Goal: Task Accomplishment & Management: Manage account settings

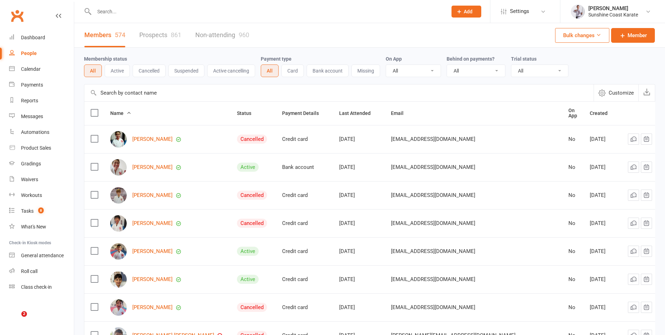
select select "100"
click at [155, 34] on link "Prospects 861" at bounding box center [160, 35] width 42 height 24
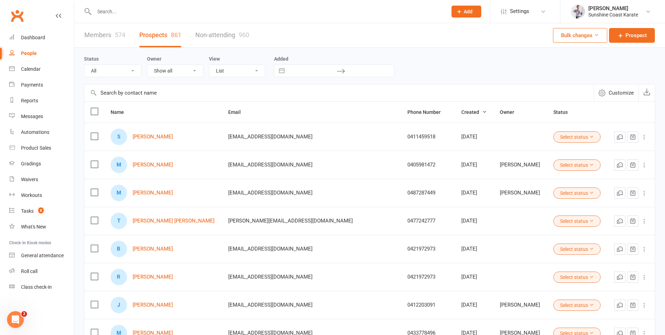
click at [103, 35] on link "Members 574" at bounding box center [104, 35] width 41 height 24
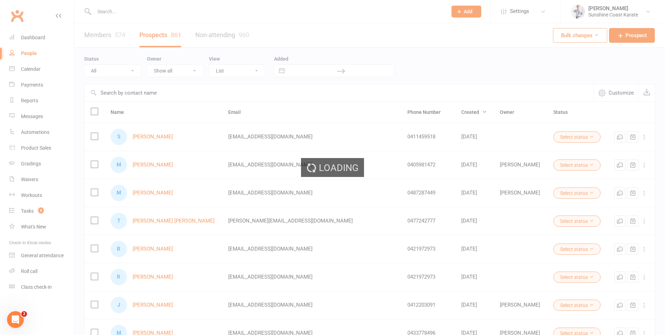
select select "100"
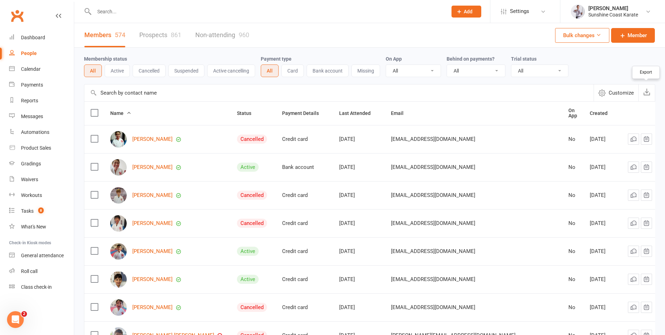
click at [648, 94] on icon "button" at bounding box center [647, 91] width 7 height 7
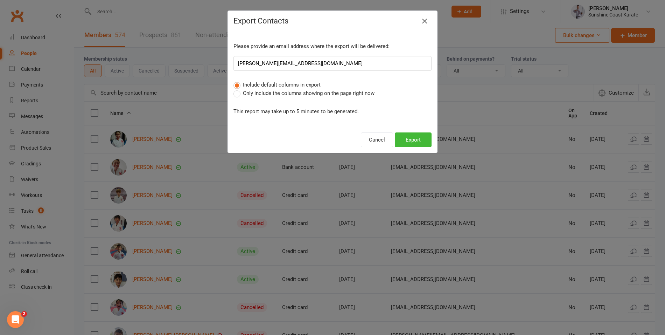
click at [426, 18] on icon "button" at bounding box center [425, 21] width 8 height 8
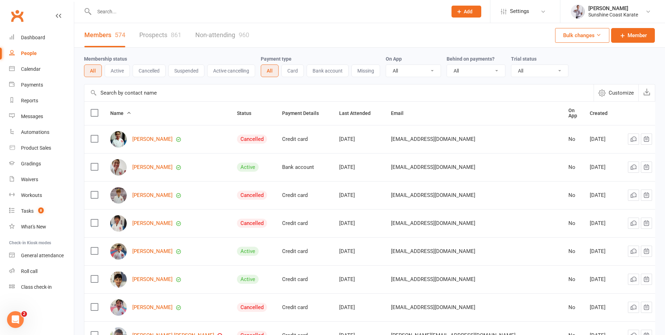
click at [599, 34] on icon at bounding box center [598, 34] width 5 height 5
click at [630, 58] on div "Membership status All Active Cancelled Suspended Active cancelling Payment type…" at bounding box center [370, 66] width 572 height 22
click at [154, 37] on link "Prospects 861" at bounding box center [160, 35] width 42 height 24
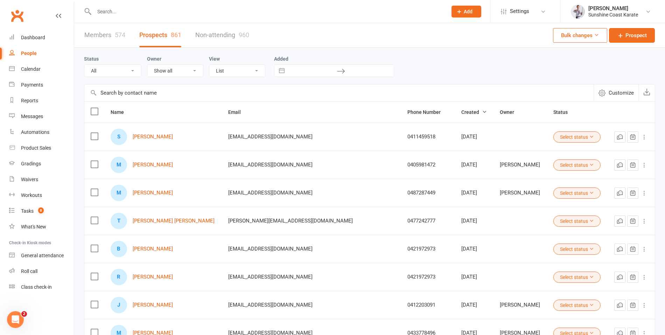
click at [98, 34] on link "Members 574" at bounding box center [104, 35] width 41 height 24
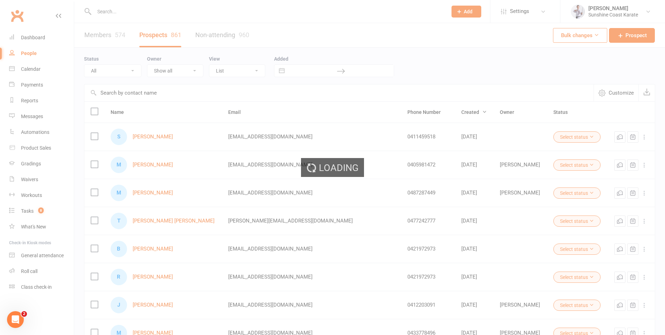
select select "100"
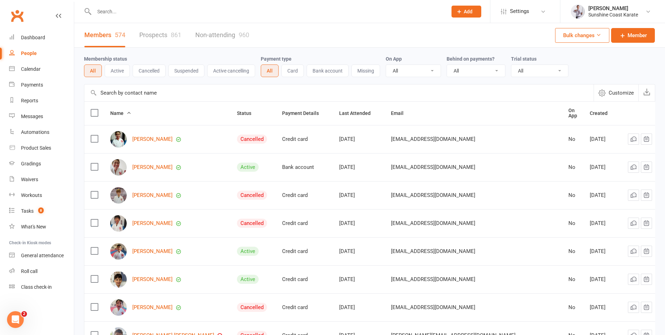
click at [154, 34] on link "Prospects 861" at bounding box center [160, 35] width 42 height 24
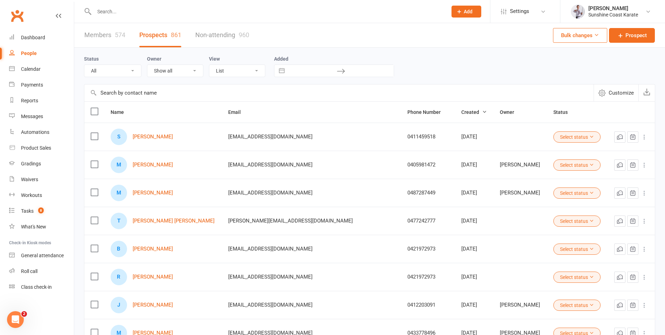
click at [125, 70] on select "All (No status set) (Invalid status) Initial Contact Follow-up Call Follow-up E…" at bounding box center [112, 71] width 57 height 12
click at [84, 65] on select "All (No status set) (Invalid status) Initial Contact Follow-up Call Follow-up E…" at bounding box center [112, 71] width 57 height 12
click at [189, 71] on select "Show all [PERSON_NAME] [PERSON_NAME] [PERSON_NAME] [PERSON_NAME] [PERSON_NAME] …" at bounding box center [175, 71] width 56 height 12
click at [147, 65] on select "Show all [PERSON_NAME] [PERSON_NAME] [PERSON_NAME] [PERSON_NAME] [PERSON_NAME] …" at bounding box center [175, 71] width 56 height 12
click at [242, 71] on select "List Kanban" at bounding box center [237, 71] width 56 height 12
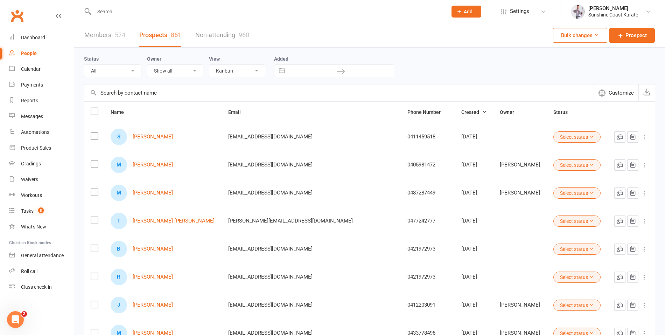
click at [209, 65] on select "List Kanban" at bounding box center [237, 71] width 56 height 12
select select "kanban"
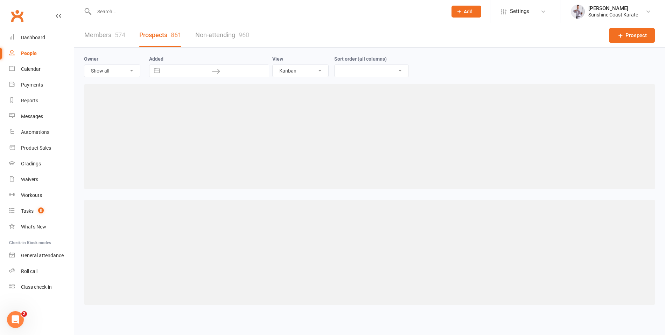
select select "created_at-desc"
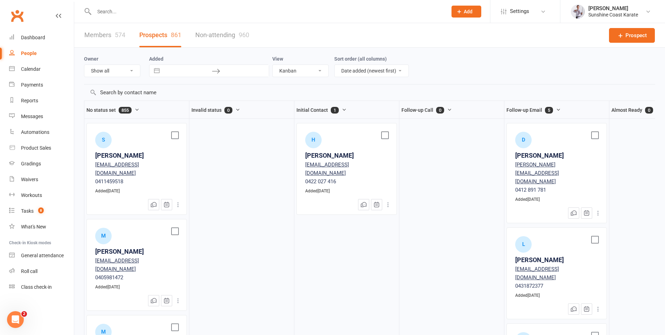
click at [296, 69] on select "List Kanban" at bounding box center [301, 71] width 56 height 12
click at [273, 65] on select "List Kanban" at bounding box center [301, 71] width 56 height 12
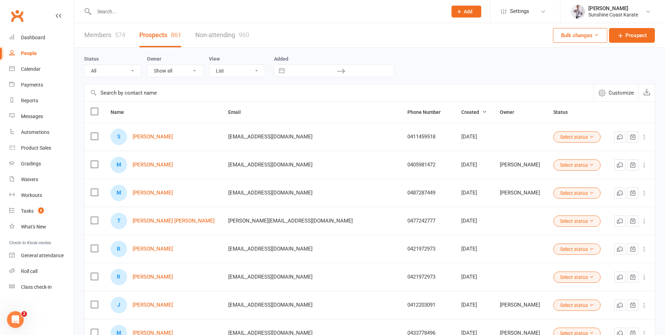
click at [305, 69] on input "text" at bounding box center [312, 71] width 49 height 12
select select "8"
select select "2025"
select select "9"
select select "2025"
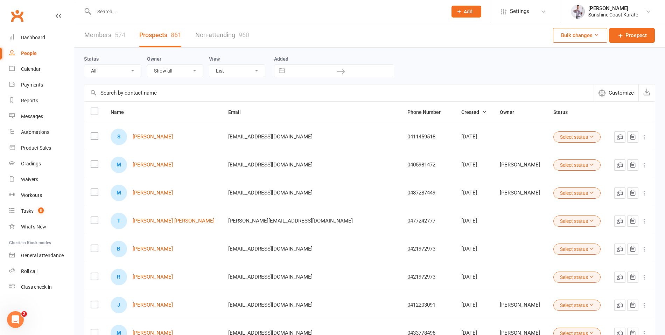
select select "10"
select select "2025"
select select "11"
select select "2025"
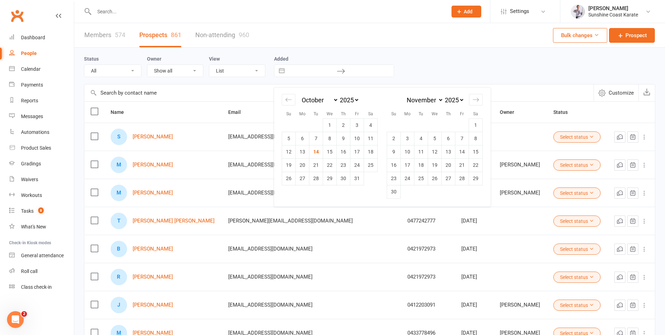
click at [365, 70] on input "text" at bounding box center [369, 71] width 49 height 12
click at [299, 59] on label "Added" at bounding box center [334, 59] width 120 height 6
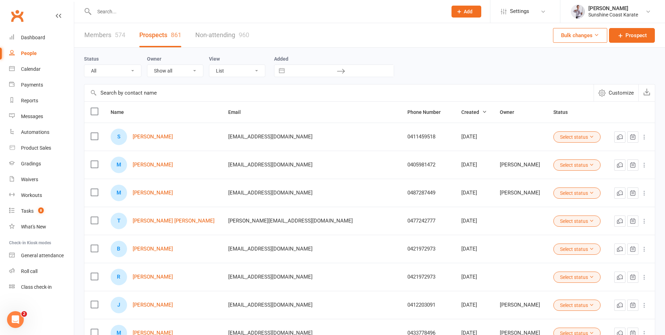
click at [297, 70] on input "text" at bounding box center [312, 71] width 49 height 12
select select "8"
select select "2025"
select select "9"
select select "2025"
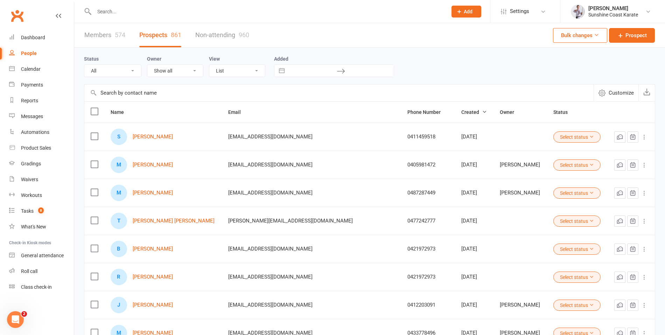
select select "10"
select select "2025"
select select "11"
select select "2025"
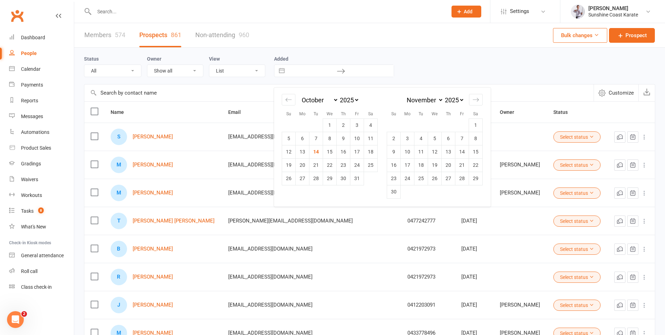
click at [364, 70] on input "text" at bounding box center [369, 71] width 49 height 12
click at [296, 69] on input "text" at bounding box center [312, 71] width 49 height 12
click at [362, 70] on input "text" at bounding box center [369, 71] width 49 height 12
click at [300, 69] on input "text" at bounding box center [312, 71] width 49 height 12
click at [297, 72] on input "text" at bounding box center [312, 71] width 49 height 12
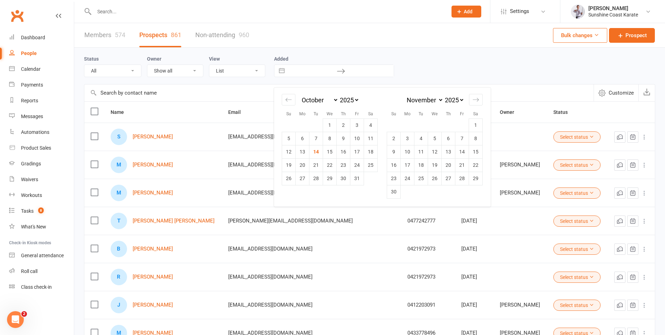
click at [426, 56] on div "Status All (No status set) (Invalid status) Initial Contact Follow-up Call Foll…" at bounding box center [370, 66] width 572 height 22
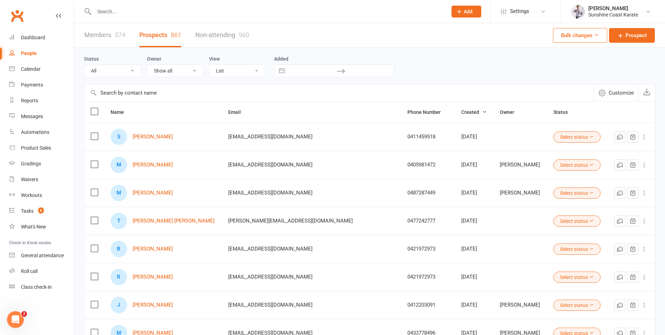
click at [643, 136] on icon at bounding box center [644, 136] width 7 height 7
click at [643, 134] on icon at bounding box center [644, 136] width 7 height 7
click at [481, 98] on input "text" at bounding box center [339, 92] width 510 height 17
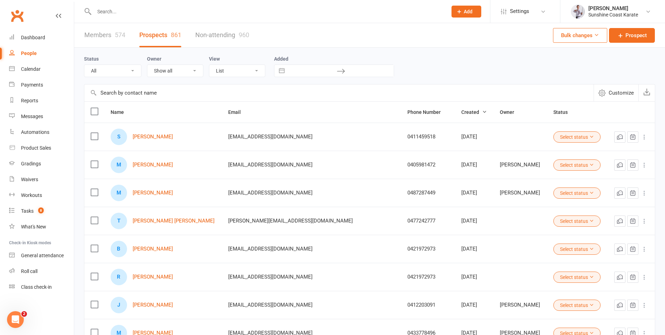
click at [481, 98] on input "text" at bounding box center [339, 92] width 510 height 17
click at [120, 72] on select "All (No status set) (Invalid status) Initial Contact Follow-up Call Follow-up E…" at bounding box center [112, 71] width 57 height 12
click at [84, 65] on select "All (No status set) (Invalid status) Initial Contact Follow-up Call Follow-up E…" at bounding box center [112, 71] width 57 height 12
click at [124, 71] on select "All (No status set) (Invalid status) Initial Contact Follow-up Call Follow-up E…" at bounding box center [112, 71] width 57 height 12
click at [84, 65] on select "All (No status set) (Invalid status) Initial Contact Follow-up Call Follow-up E…" at bounding box center [112, 71] width 57 height 12
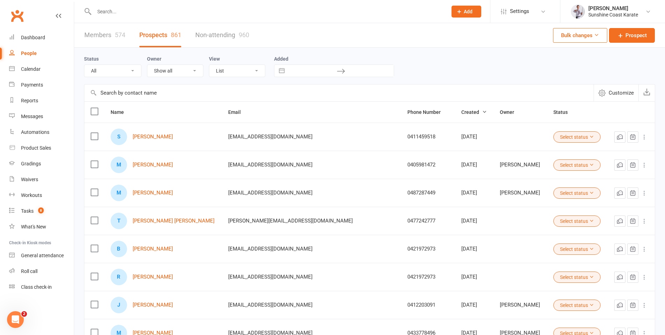
click at [125, 74] on select "All (No status set) (Invalid status) Initial Contact Follow-up Call Follow-up E…" at bounding box center [112, 71] width 57 height 12
click at [589, 136] on icon at bounding box center [591, 136] width 5 height 5
click at [116, 72] on select "All (No status set) (Invalid status) Initial Contact Follow-up Call Follow-up E…" at bounding box center [112, 71] width 57 height 12
click at [644, 136] on icon at bounding box center [644, 136] width 7 height 7
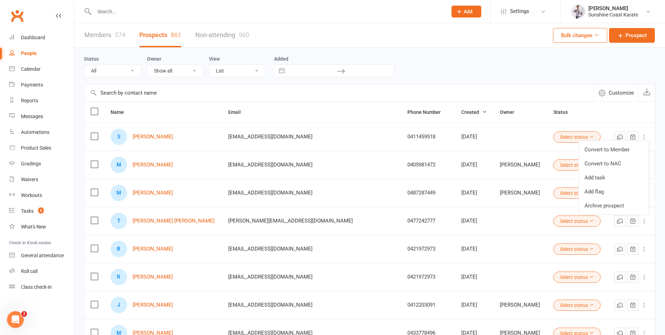
click at [221, 28] on link "Non-attending 960" at bounding box center [222, 35] width 54 height 24
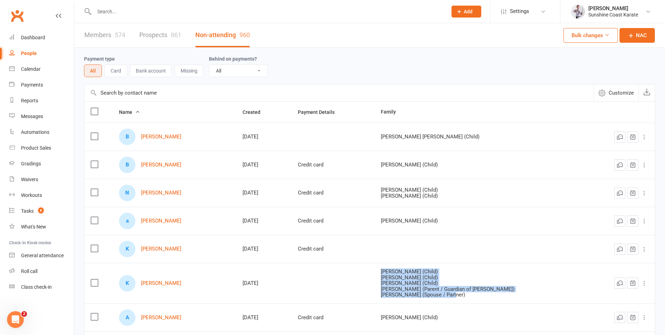
drag, startPoint x: 391, startPoint y: 268, endPoint x: 462, endPoint y: 295, distance: 76.8
click at [462, 295] on td "[PERSON_NAME] (Child) [PERSON_NAME] (Child) [PERSON_NAME] (Child) [PERSON_NAME]…" at bounding box center [481, 283] width 213 height 41
click at [489, 261] on td at bounding box center [481, 249] width 213 height 28
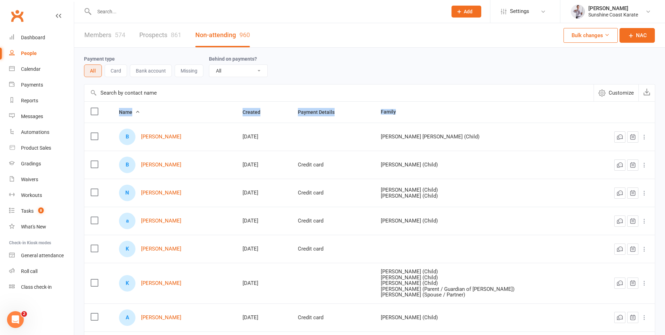
drag, startPoint x: 117, startPoint y: 111, endPoint x: 421, endPoint y: 112, distance: 304.7
click at [421, 112] on tr "Name Created Payment Details Family" at bounding box center [369, 112] width 571 height 21
click at [249, 67] on select "All No Yes" at bounding box center [238, 71] width 58 height 12
click at [209, 65] on select "All No Yes" at bounding box center [238, 71] width 58 height 12
click at [309, 58] on div "Payment type All Card Bank account Missing Behind on payments? All No Yes" at bounding box center [370, 66] width 572 height 22
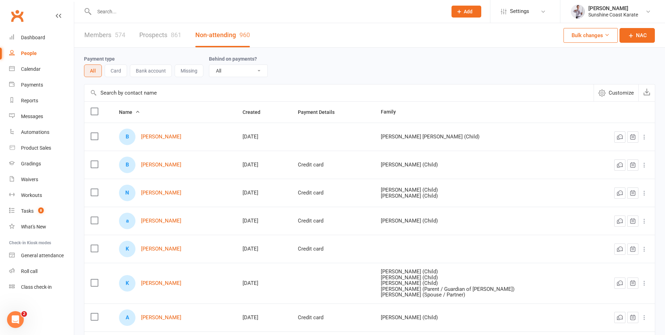
click at [237, 70] on select "All No Yes" at bounding box center [238, 71] width 58 height 12
click at [209, 65] on select "All No Yes" at bounding box center [238, 71] width 58 height 12
click at [644, 137] on icon at bounding box center [644, 136] width 7 height 7
